Goal: Obtain resource: Download file/media

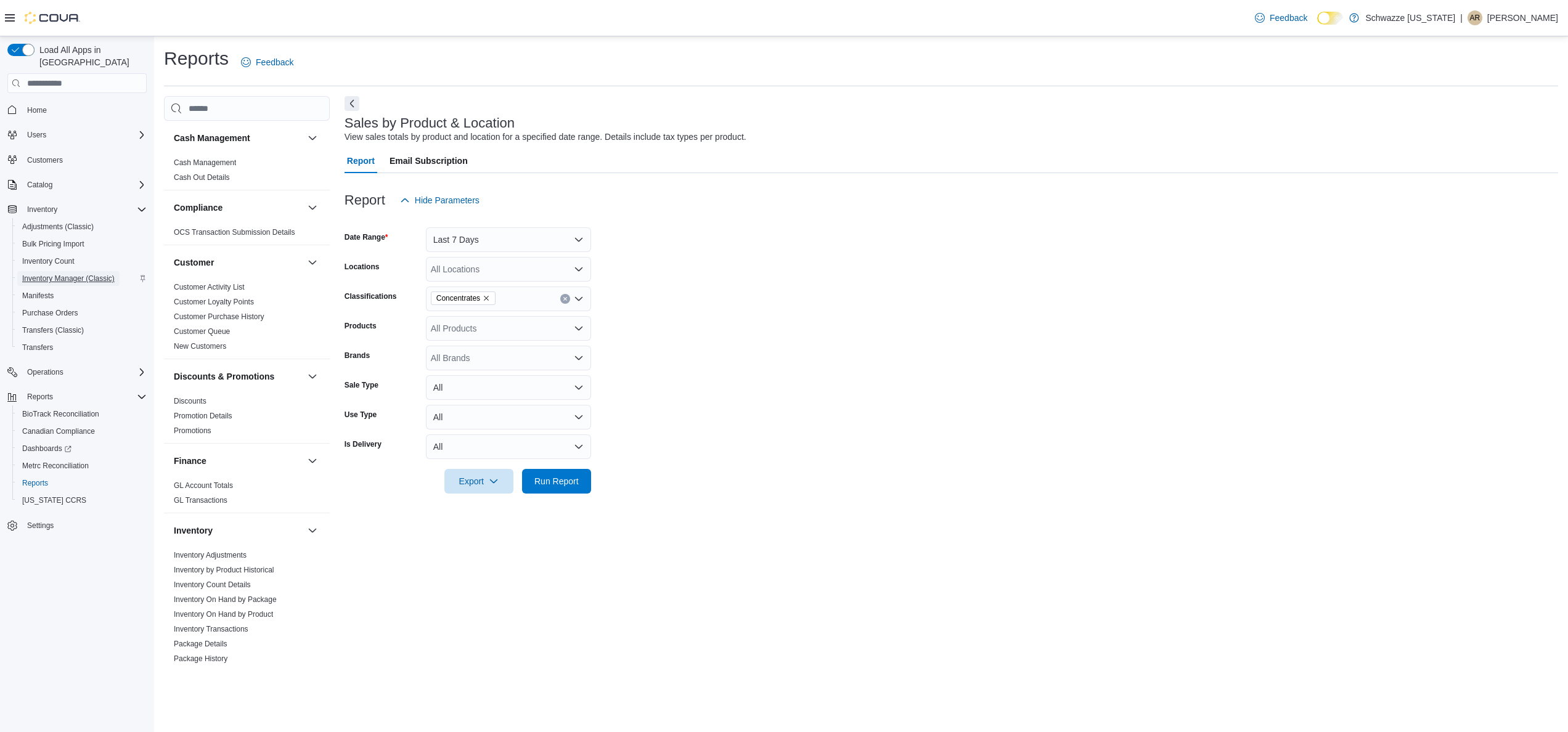
click at [63, 274] on span "Inventory Manager (Classic)" at bounding box center [68, 279] width 92 height 10
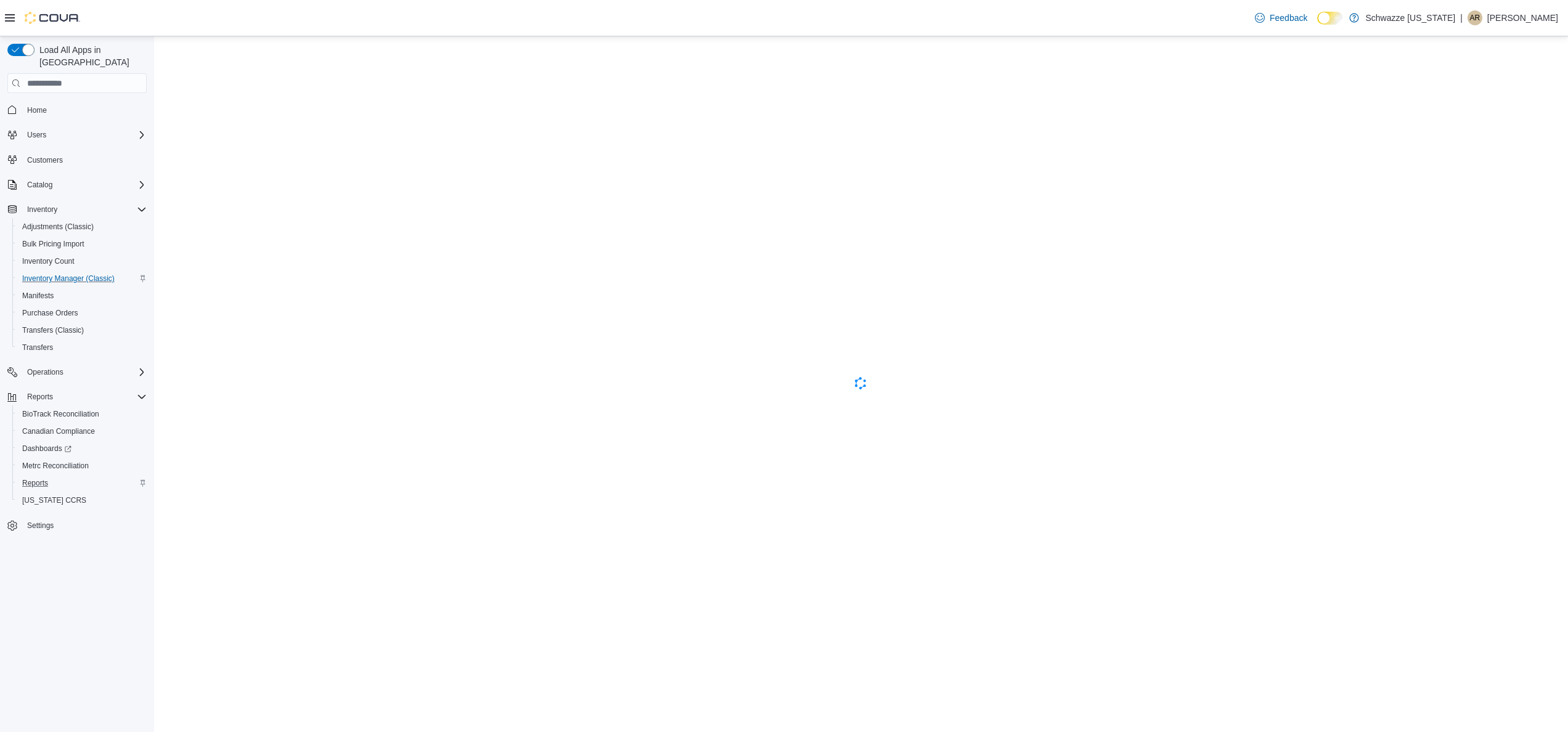
click at [76, 476] on div "Reports" at bounding box center [82, 483] width 129 height 15
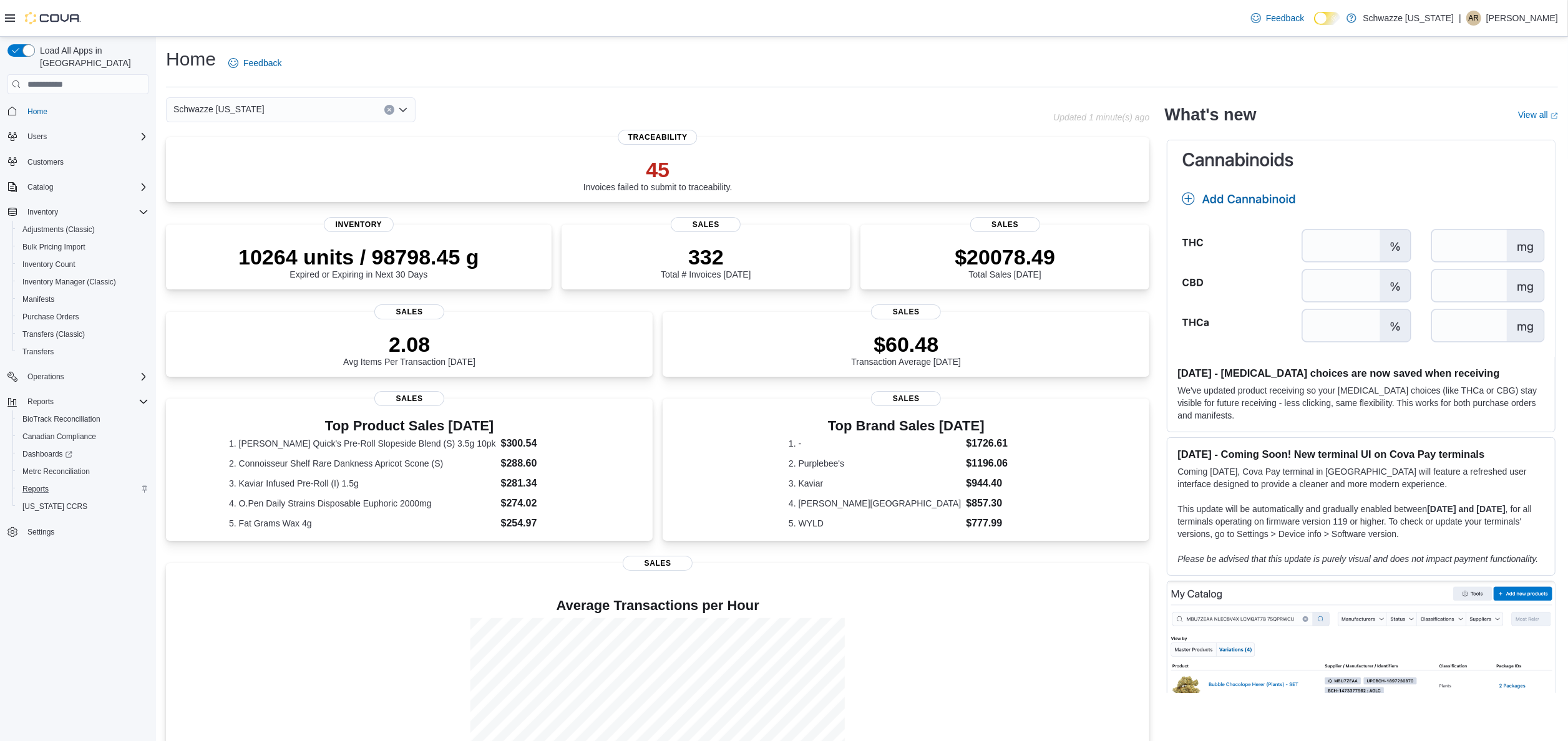
click at [87, 481] on div "Reports" at bounding box center [83, 489] width 131 height 15
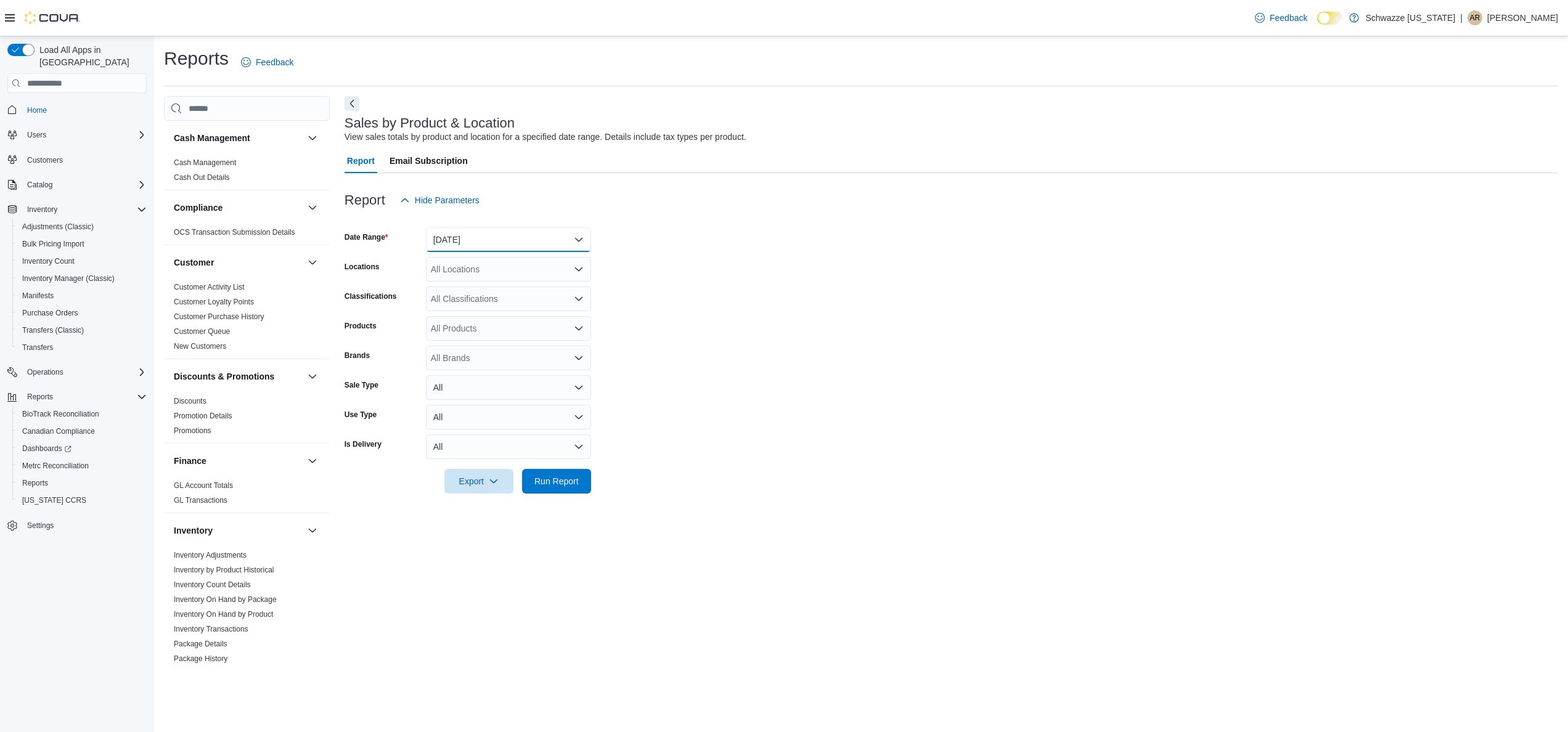
click at [518, 239] on button "Yesterday" at bounding box center [508, 240] width 165 height 25
click at [688, 336] on form "Date Range Yesterday Locations All Locations Classifications All Classification…" at bounding box center [951, 353] width 1214 height 281
click at [260, 612] on link "Inventory On Hand by Product" at bounding box center [223, 614] width 100 height 8
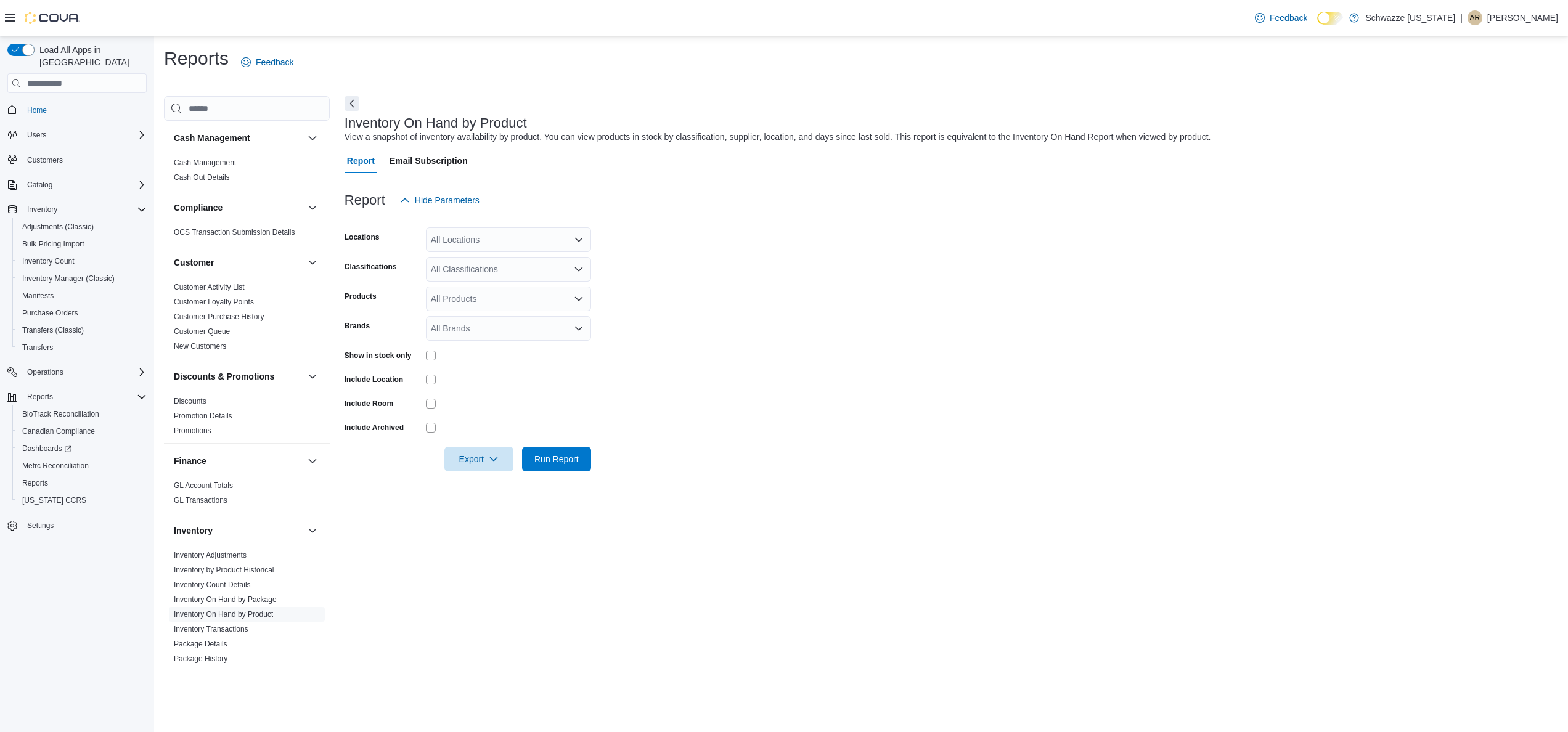
click at [499, 279] on div "All Classifications" at bounding box center [508, 270] width 165 height 25
click at [525, 313] on div "REC - Flower" at bounding box center [508, 308] width 150 height 12
click at [654, 303] on form "Locations All Locations Classifications REC - Flower Products All Products Bran…" at bounding box center [951, 342] width 1214 height 259
click at [467, 467] on span "Export" at bounding box center [478, 459] width 54 height 25
click at [461, 481] on span "Export to Excel" at bounding box center [481, 484] width 56 height 10
